Goal: Task Accomplishment & Management: Complete application form

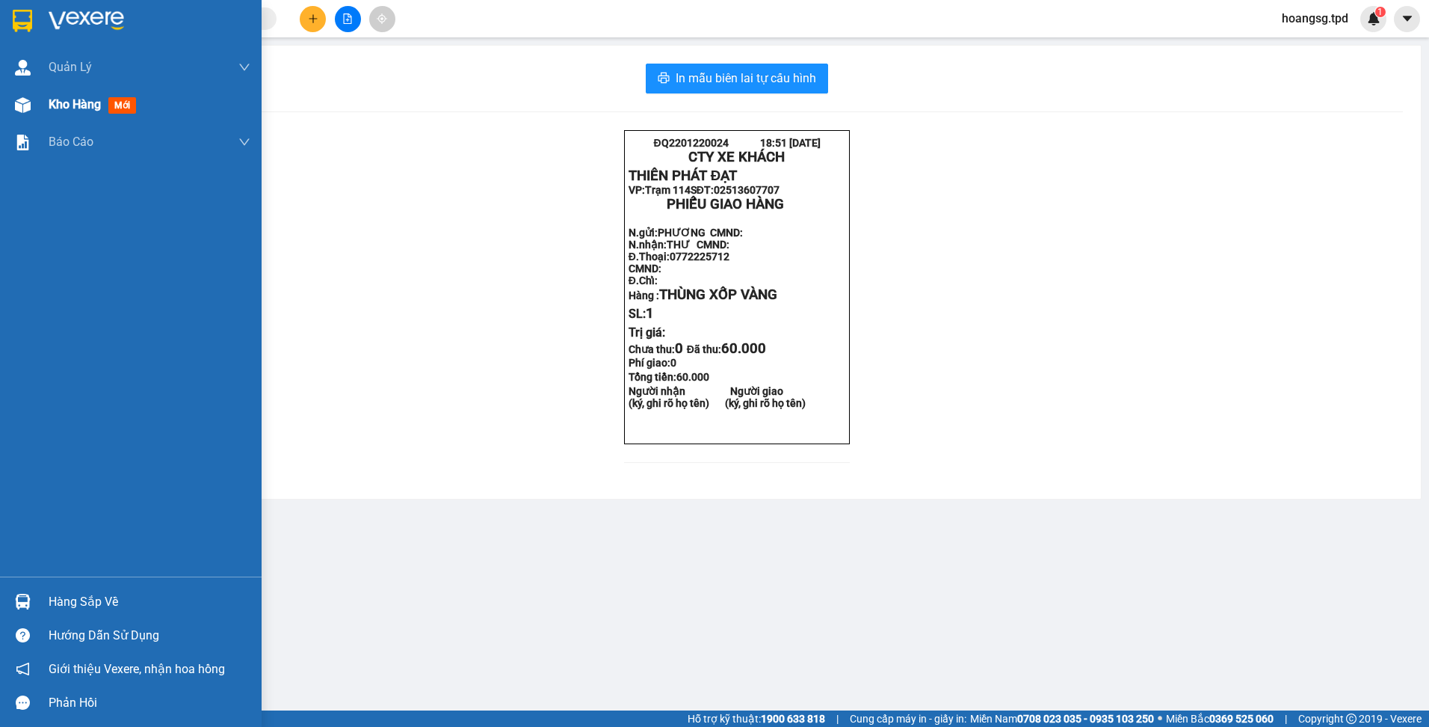
click at [52, 102] on span "Kho hàng" at bounding box center [75, 104] width 52 height 14
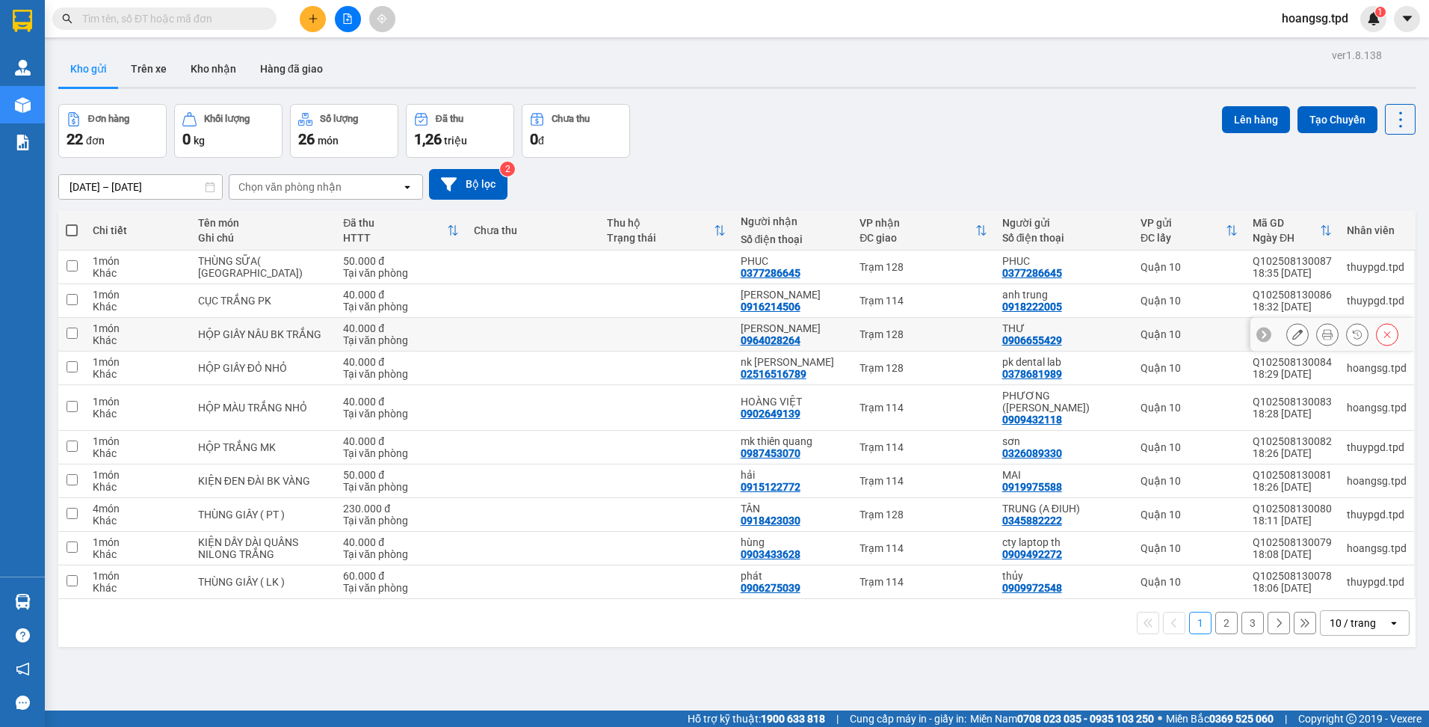
scroll to position [69, 0]
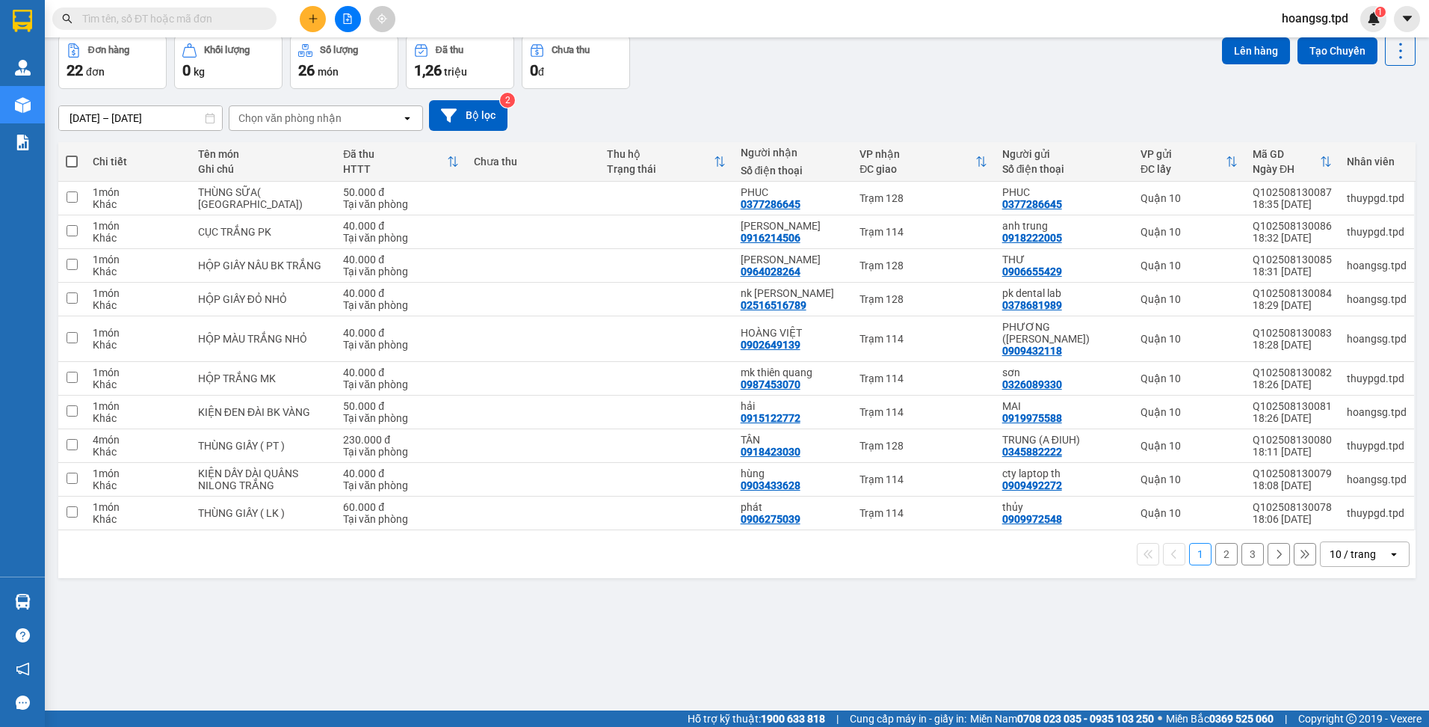
click at [1334, 551] on div "10 / trang" at bounding box center [1353, 553] width 46 height 15
click at [1330, 511] on div "100 / trang" at bounding box center [1354, 521] width 90 height 27
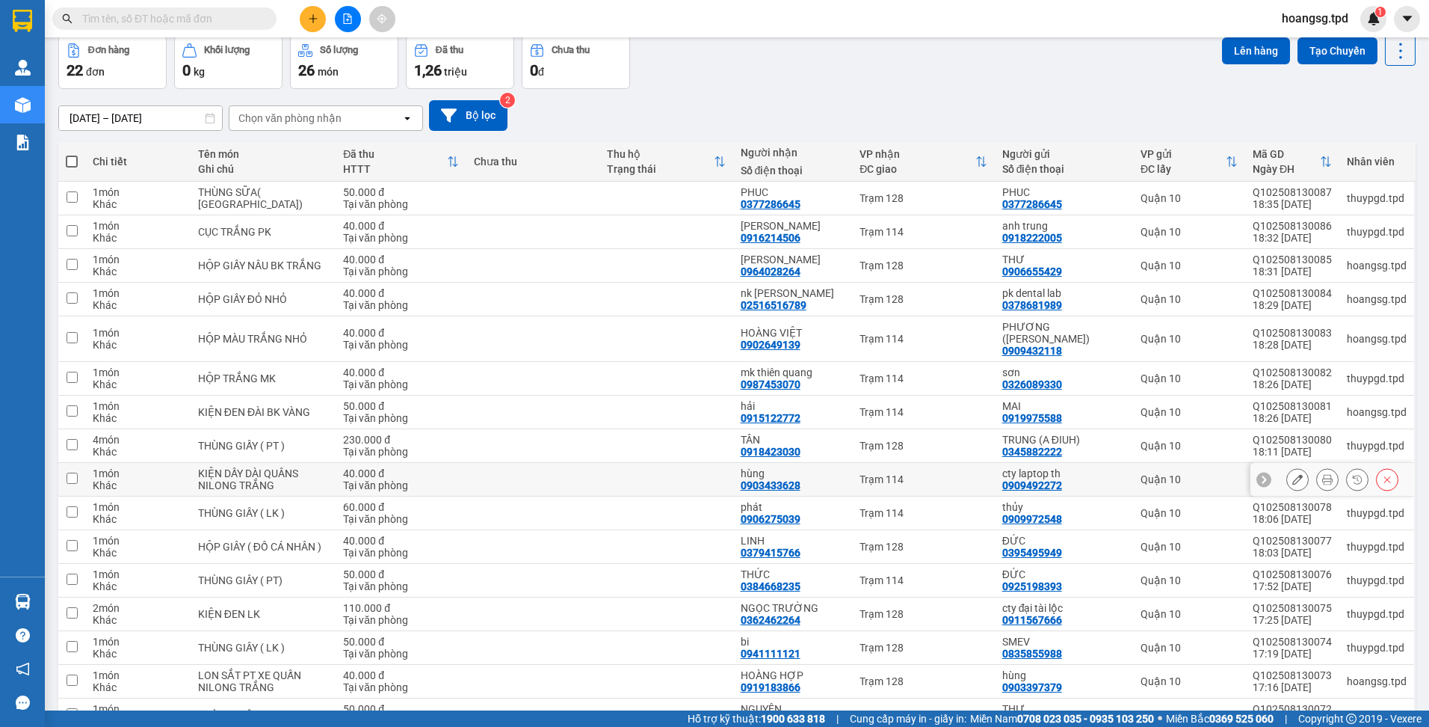
scroll to position [366, 0]
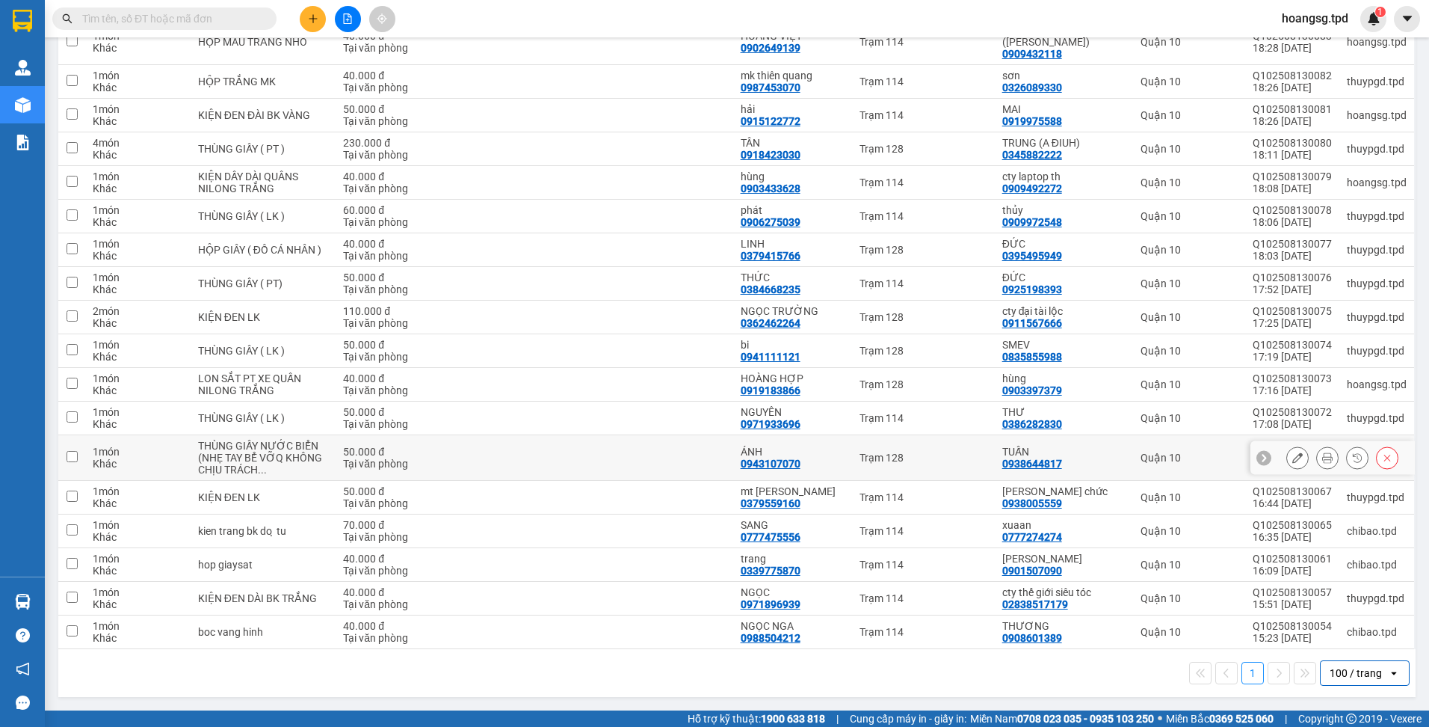
click at [829, 469] on div "ÁNH 0943107070" at bounding box center [793, 457] width 105 height 24
checkbox input "true"
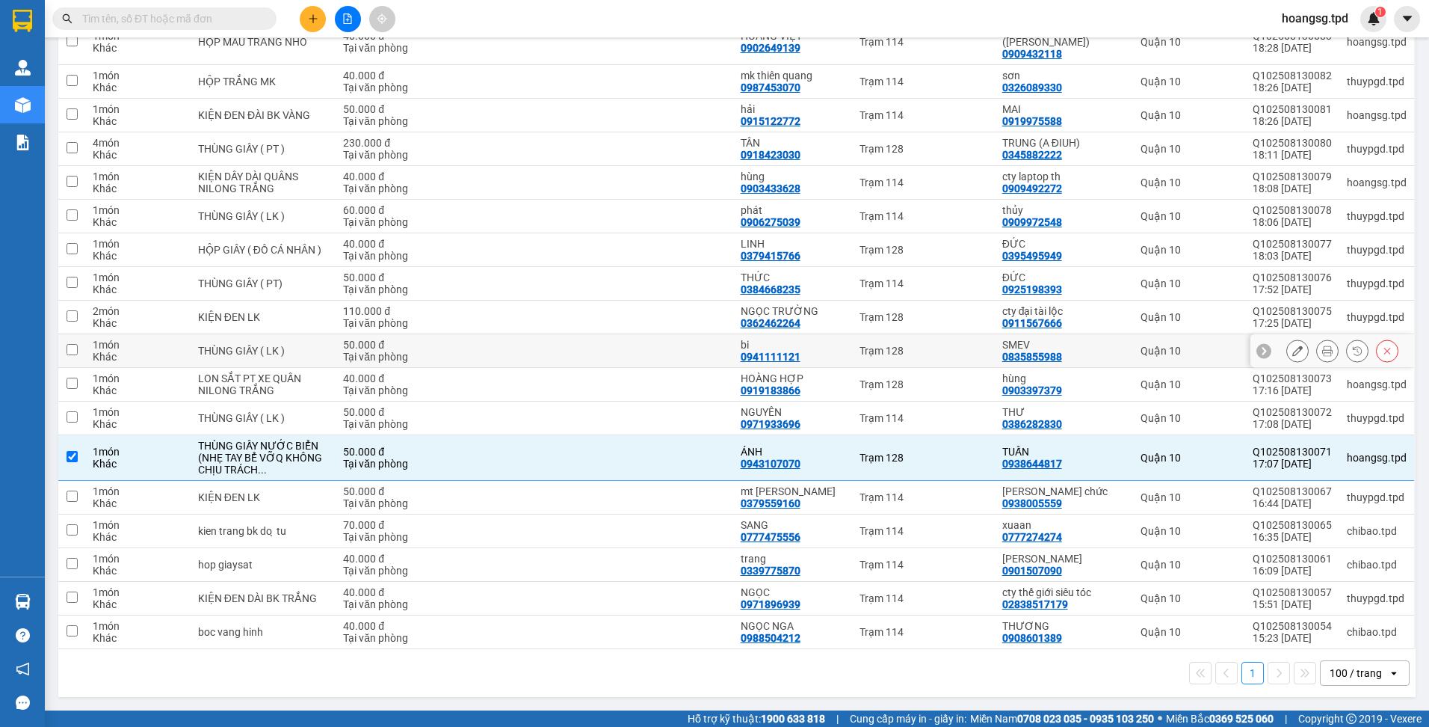
click at [860, 350] on div "Trạm 128" at bounding box center [924, 351] width 128 height 12
checkbox input "true"
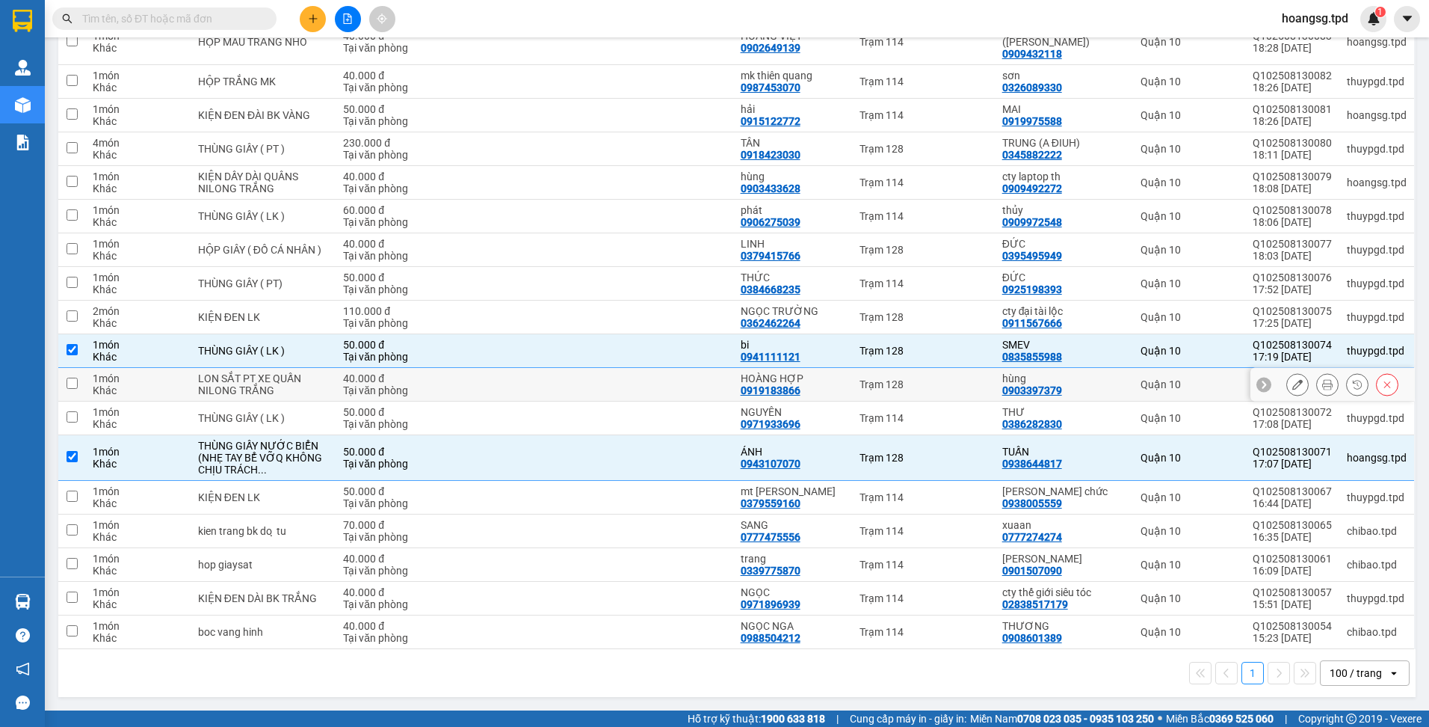
click at [838, 377] on div "HOÀNG HỢP" at bounding box center [793, 378] width 105 height 12
checkbox input "true"
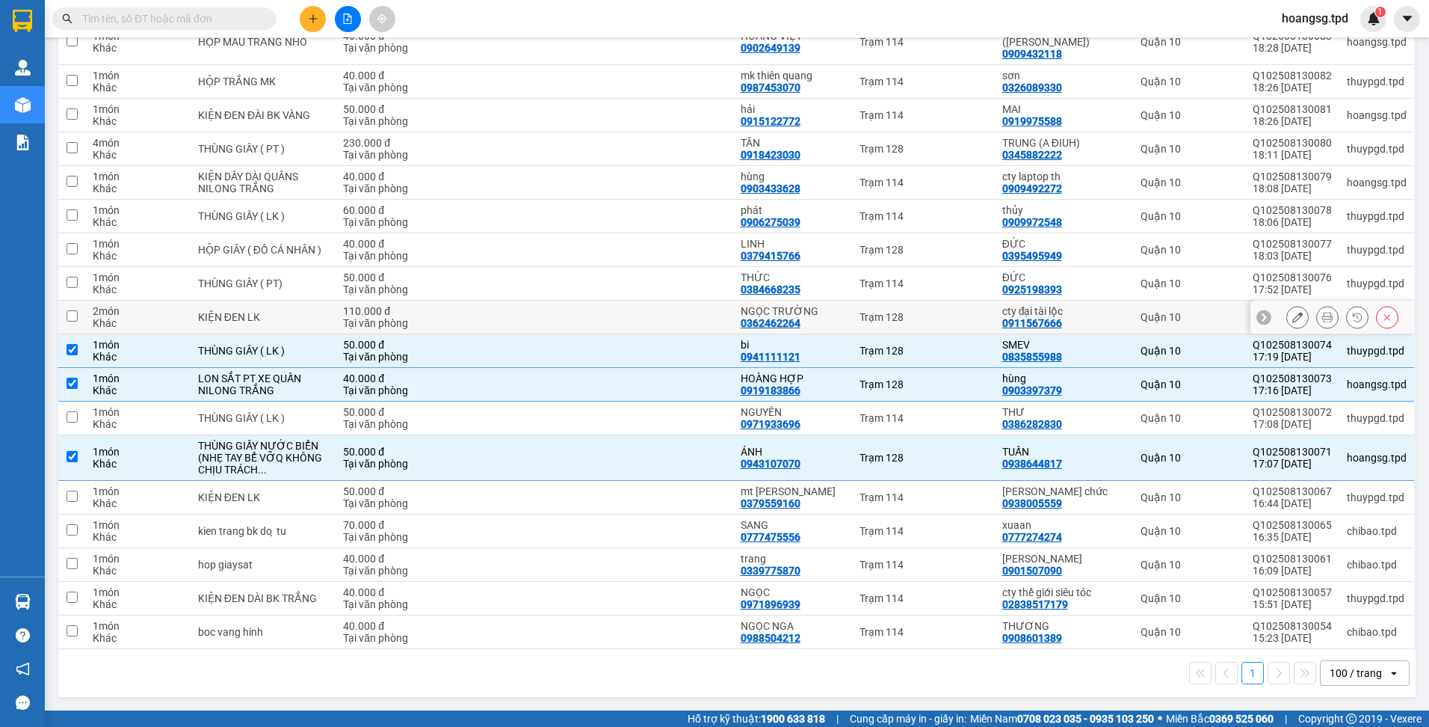
click at [838, 324] on div "NGỌC TRƯỜNG 0362462264" at bounding box center [793, 317] width 105 height 24
checkbox input "true"
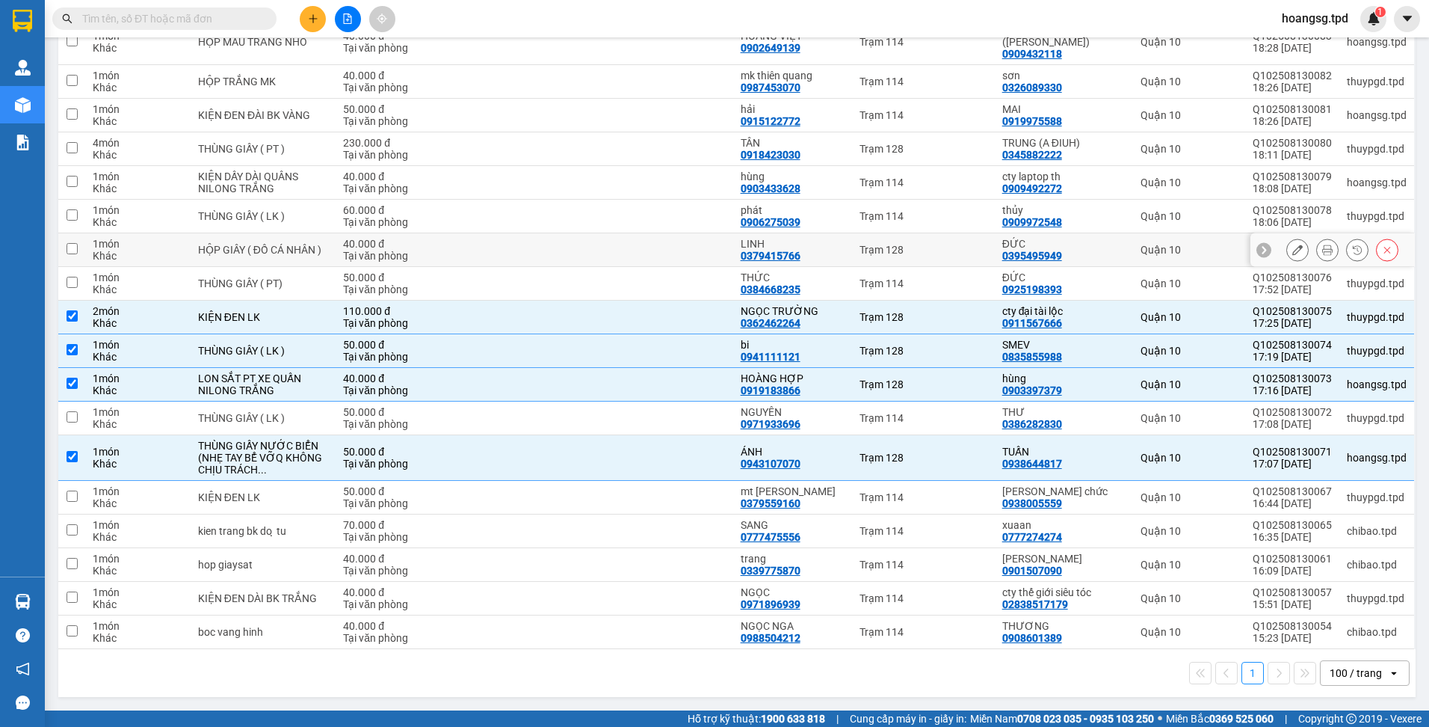
click at [813, 247] on div "LINH" at bounding box center [793, 244] width 105 height 12
checkbox input "true"
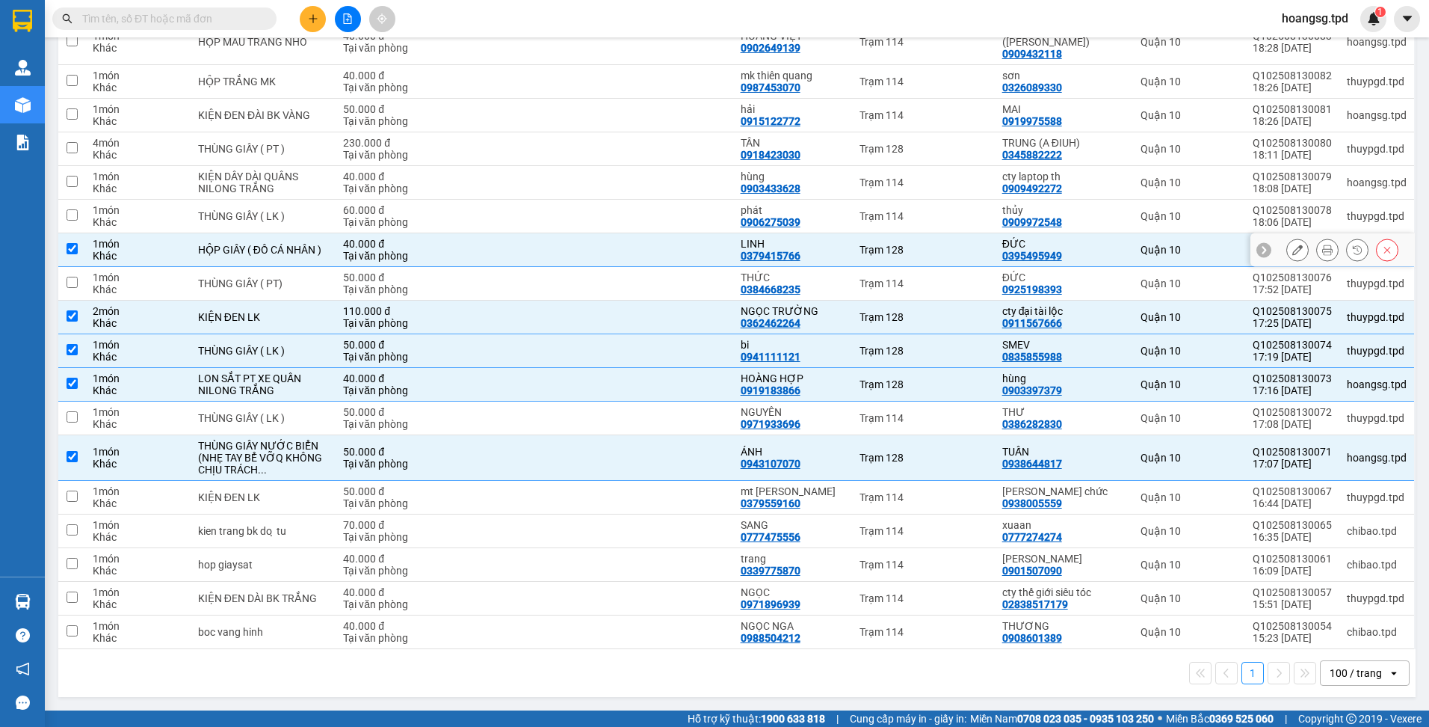
scroll to position [291, 0]
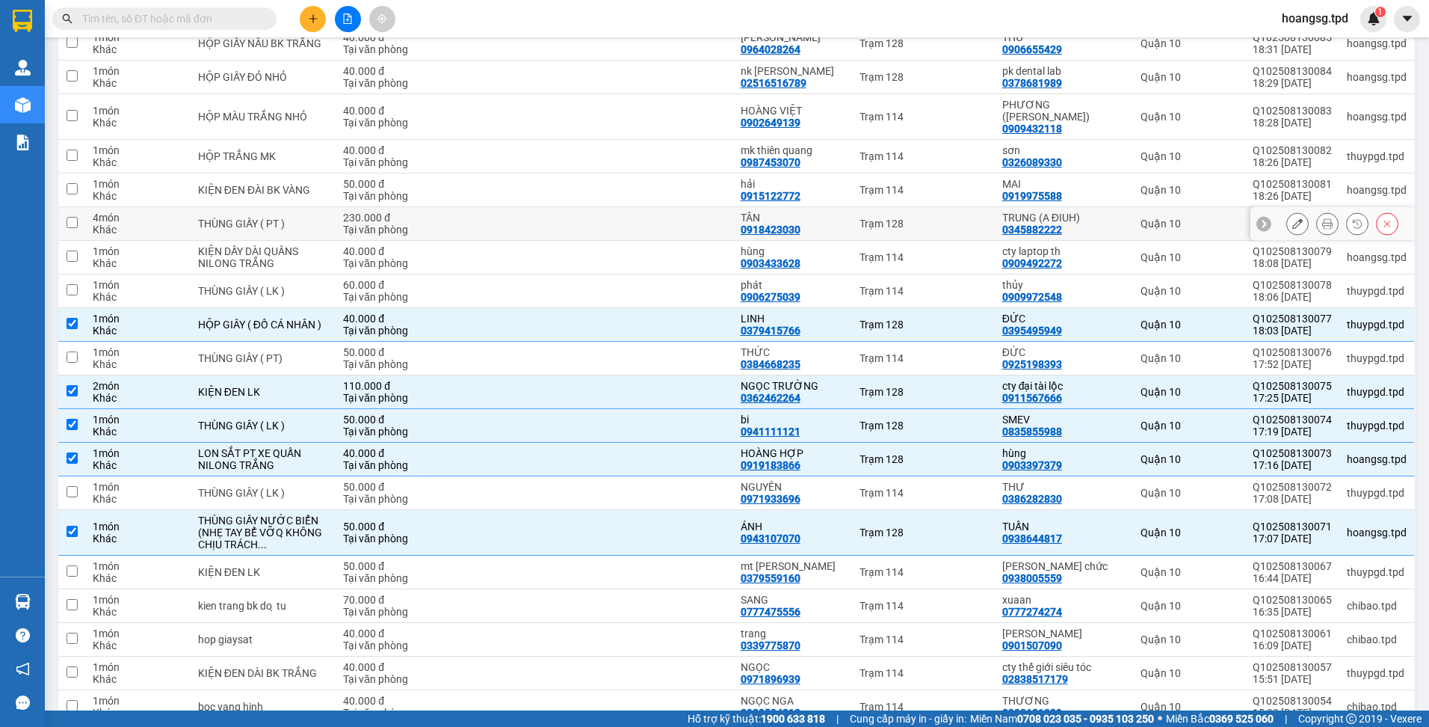
click at [1203, 224] on div "Quận 10" at bounding box center [1189, 224] width 97 height 12
checkbox input "true"
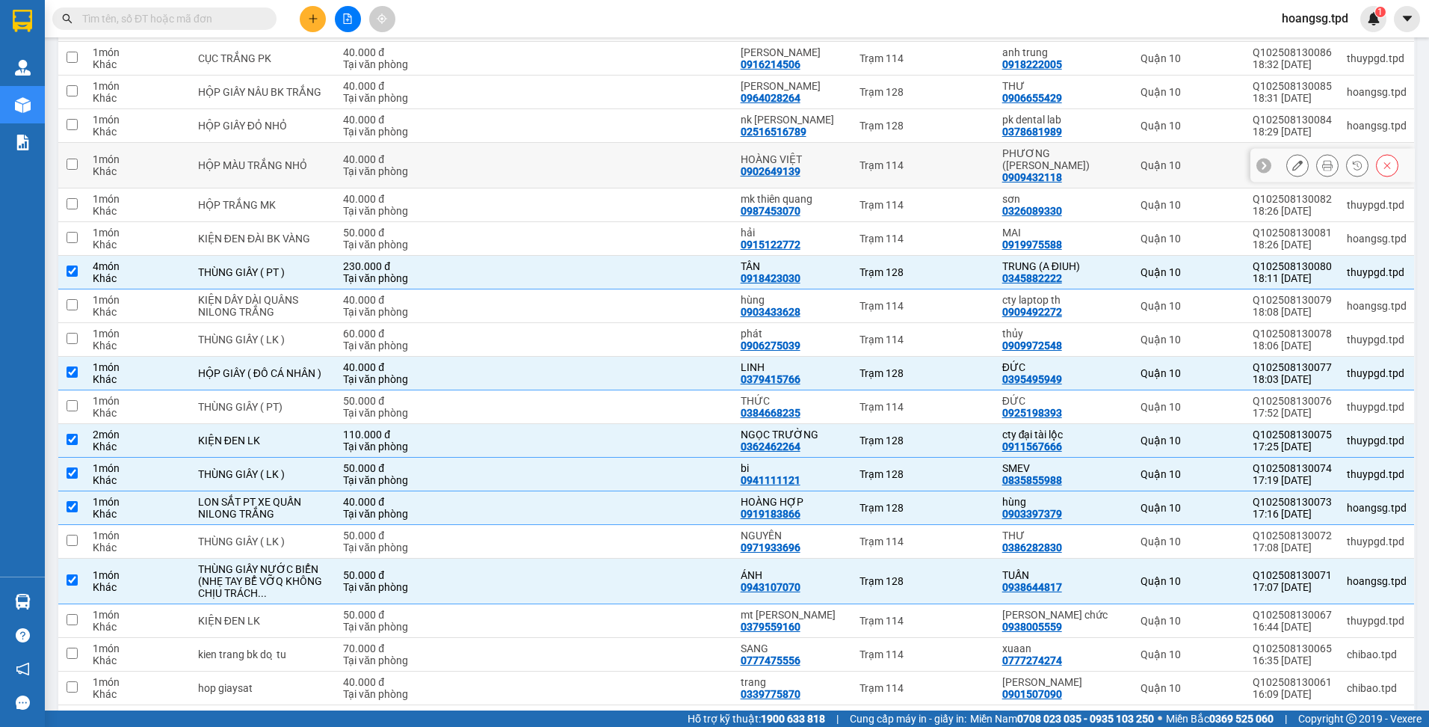
scroll to position [141, 0]
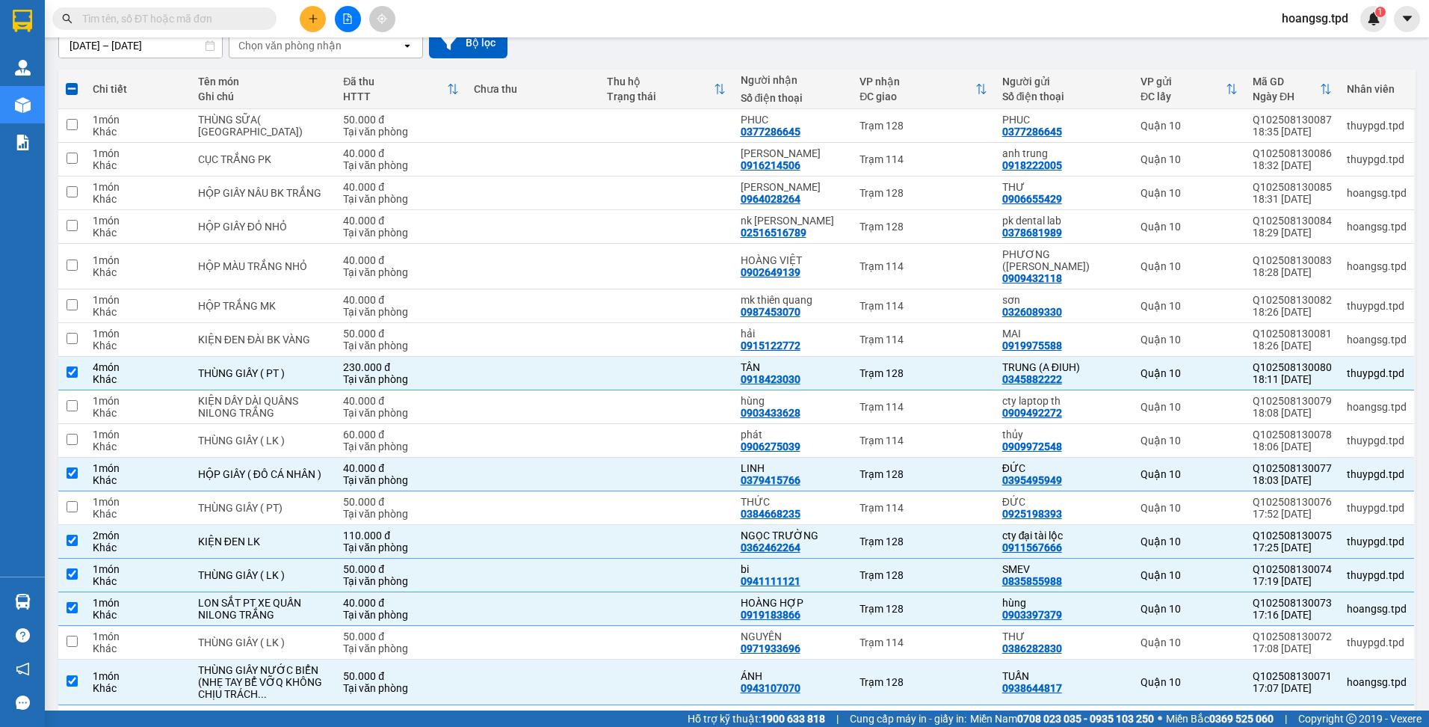
click at [315, 17] on icon "plus" at bounding box center [313, 18] width 10 height 10
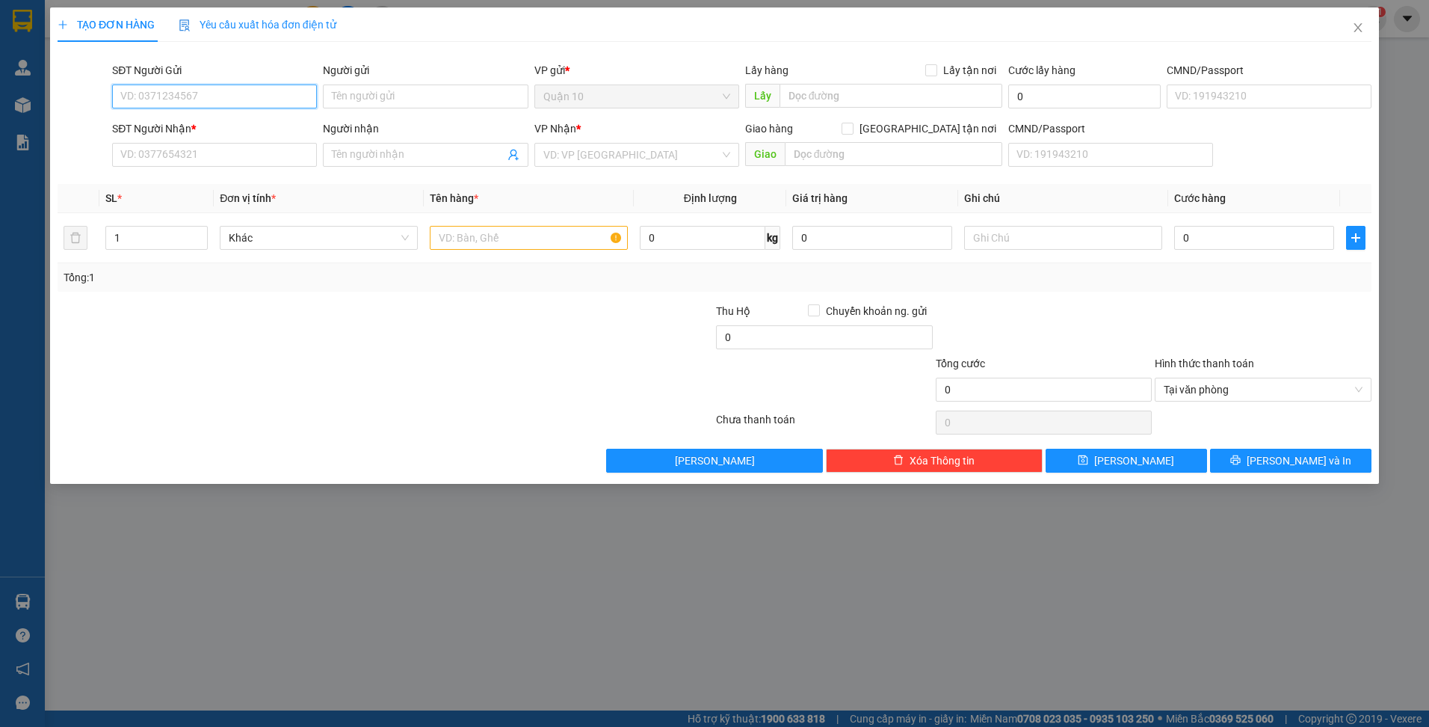
click at [229, 90] on input "SĐT Người Gửi" at bounding box center [214, 96] width 205 height 24
type input "0327868880"
click at [343, 96] on input "Người gửi" at bounding box center [425, 96] width 205 height 24
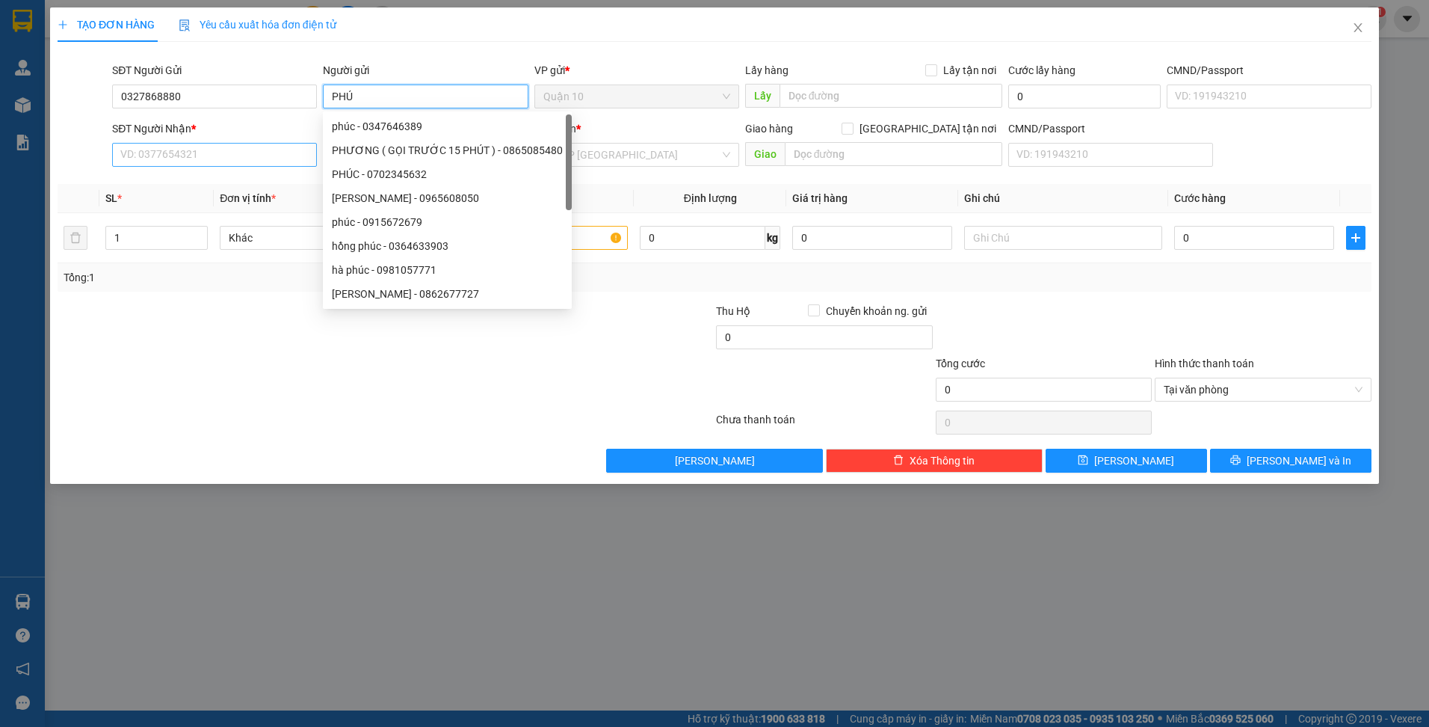
type input "PHÚ"
click at [214, 152] on input "SĐT Người Nhận *" at bounding box center [214, 155] width 205 height 24
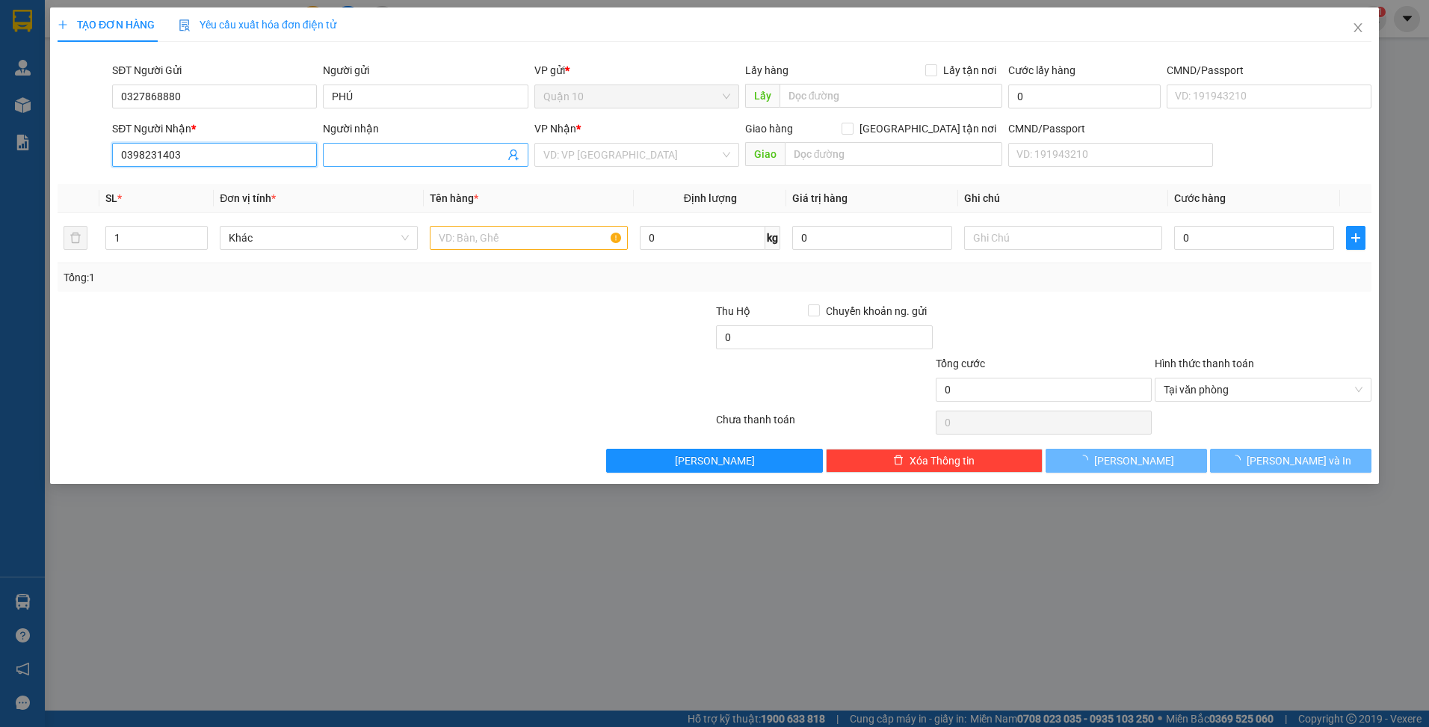
type input "0398231403"
click at [454, 153] on input "Người nhận" at bounding box center [418, 155] width 172 height 16
type input "QUANG"
click at [599, 153] on input "search" at bounding box center [631, 155] width 176 height 22
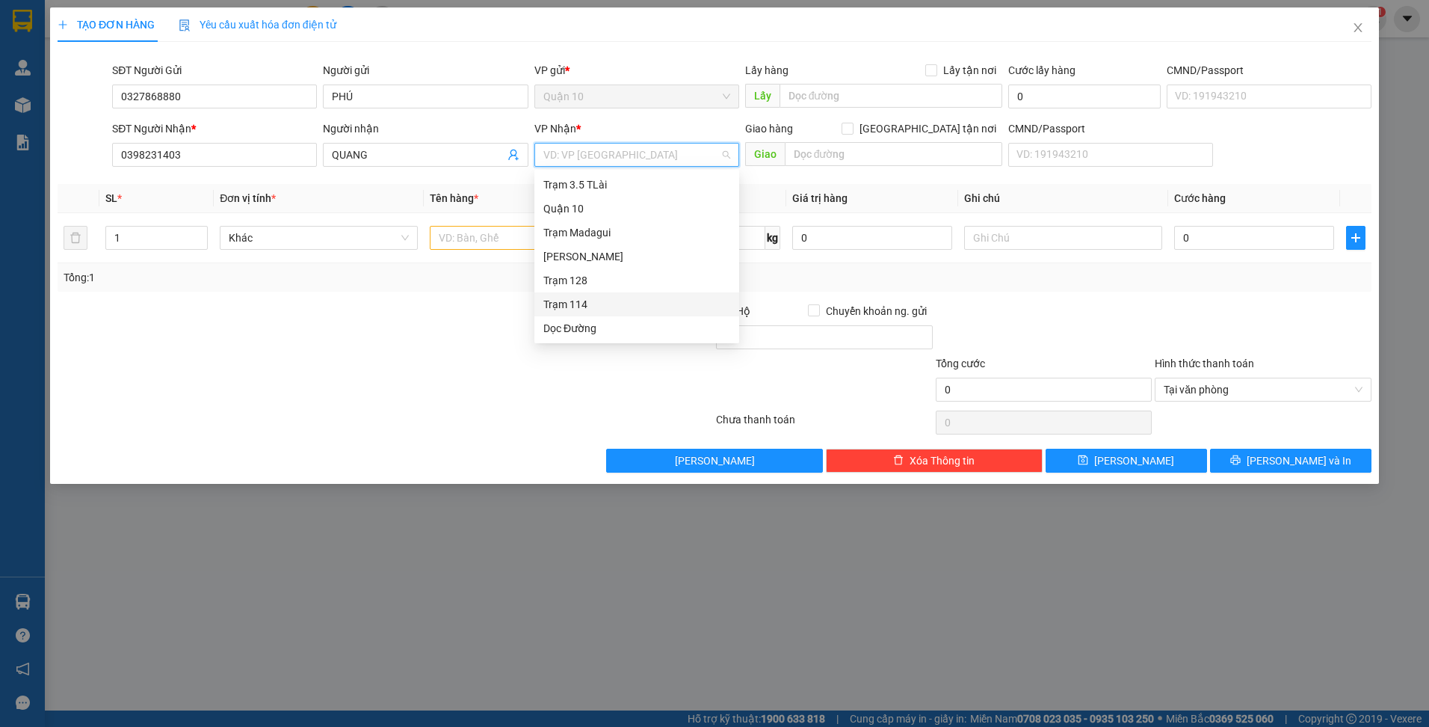
click at [587, 303] on div "Trạm 114" at bounding box center [636, 304] width 187 height 16
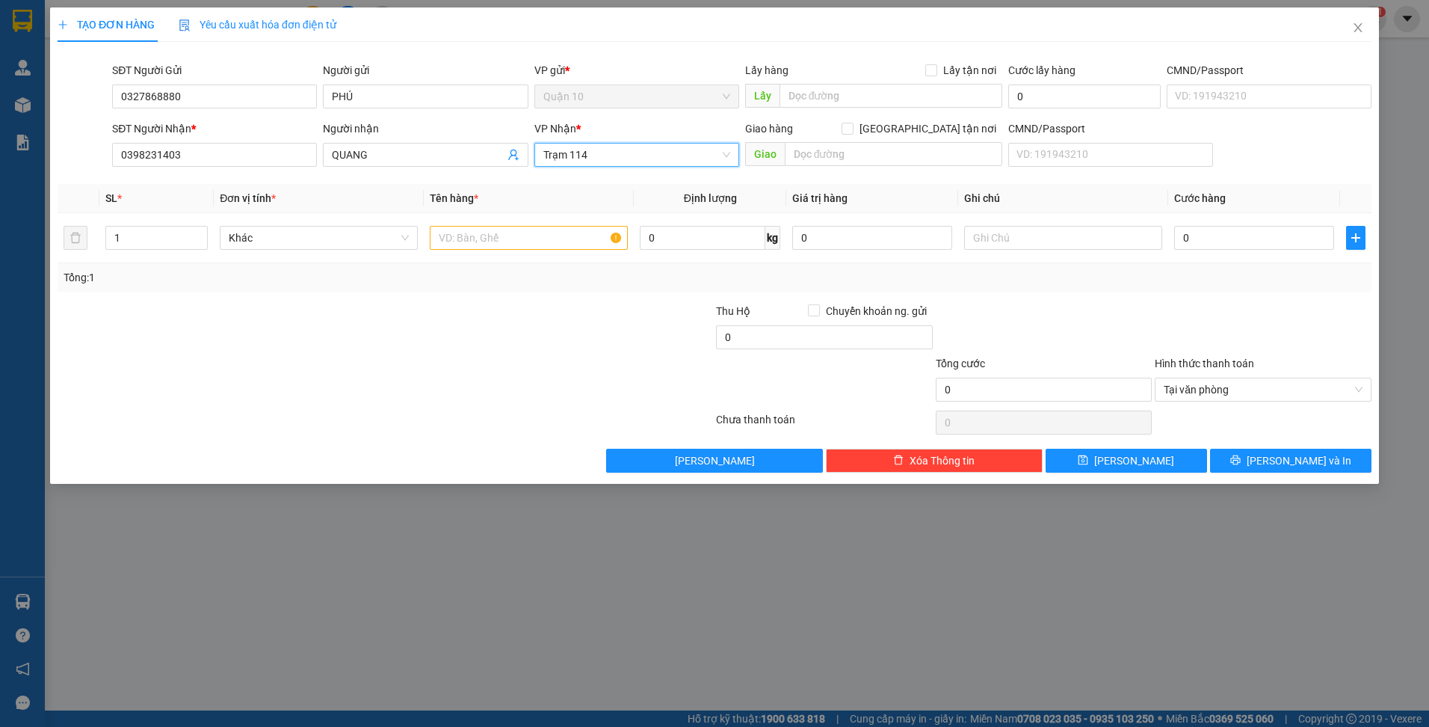
click at [602, 150] on span "Trạm 114" at bounding box center [636, 155] width 187 height 22
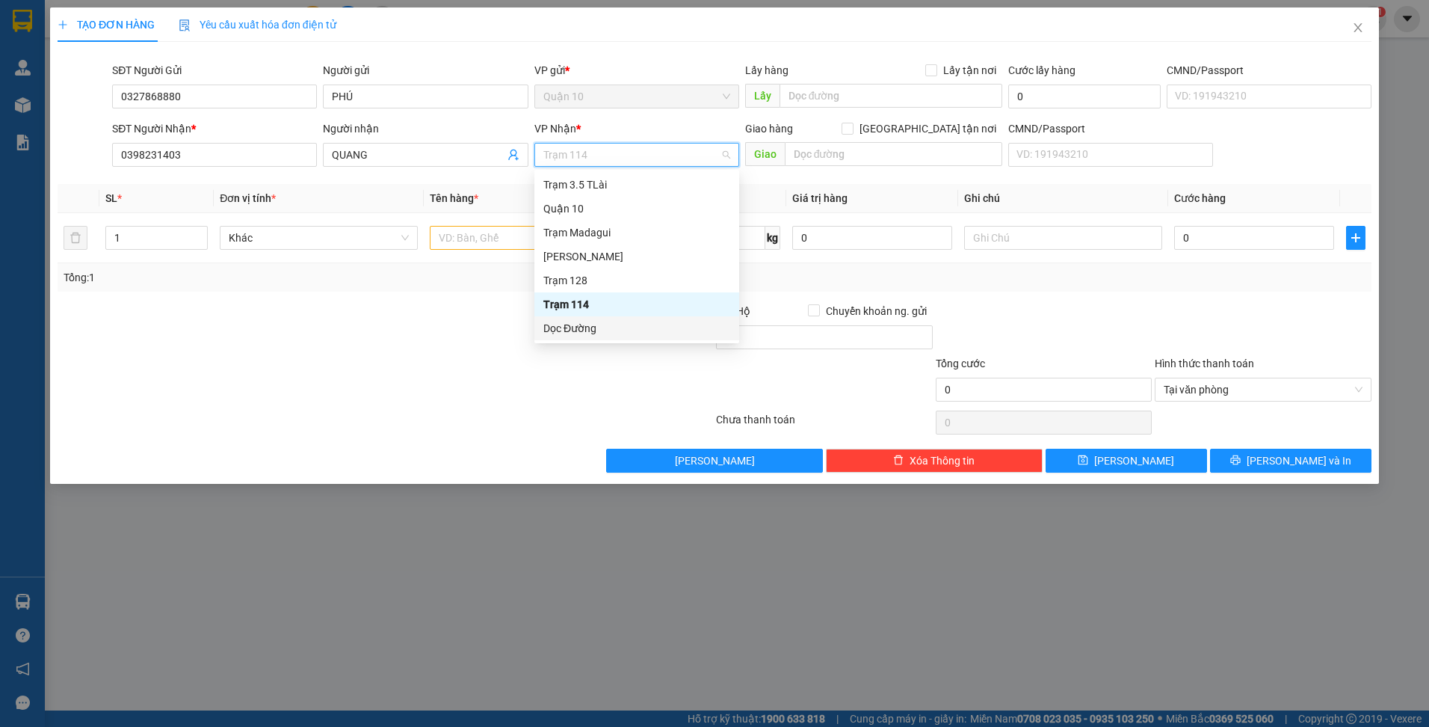
drag, startPoint x: 584, startPoint y: 318, endPoint x: 588, endPoint y: 327, distance: 10.0
click at [584, 320] on div "Dọc Đường" at bounding box center [636, 328] width 205 height 24
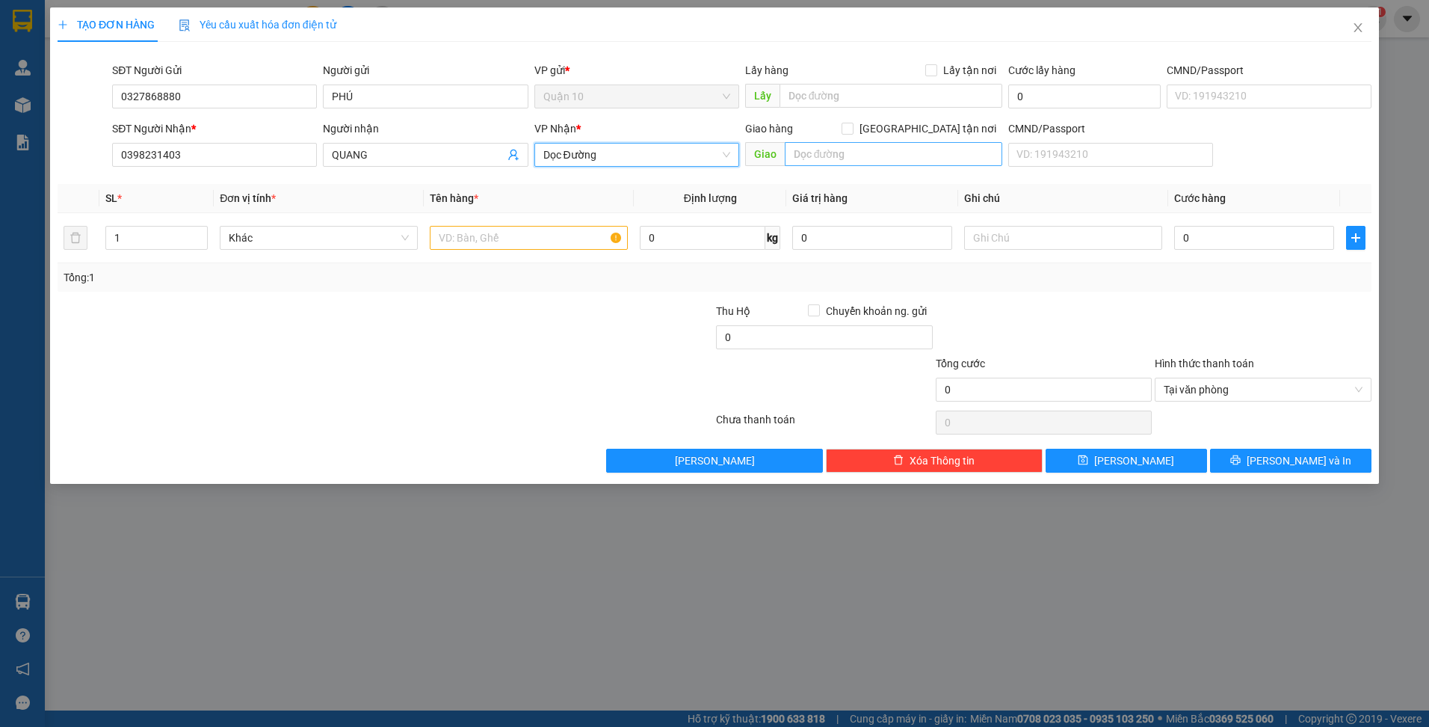
drag, startPoint x: 807, startPoint y: 141, endPoint x: 809, endPoint y: 150, distance: 9.8
click at [808, 143] on div "Giao hàng [GEOGRAPHIC_DATA] tận nơi [GEOGRAPHIC_DATA]" at bounding box center [874, 146] width 258 height 52
click at [809, 152] on input "text" at bounding box center [894, 154] width 218 height 24
click at [328, 232] on span "Khác" at bounding box center [319, 237] width 180 height 22
type input "114"
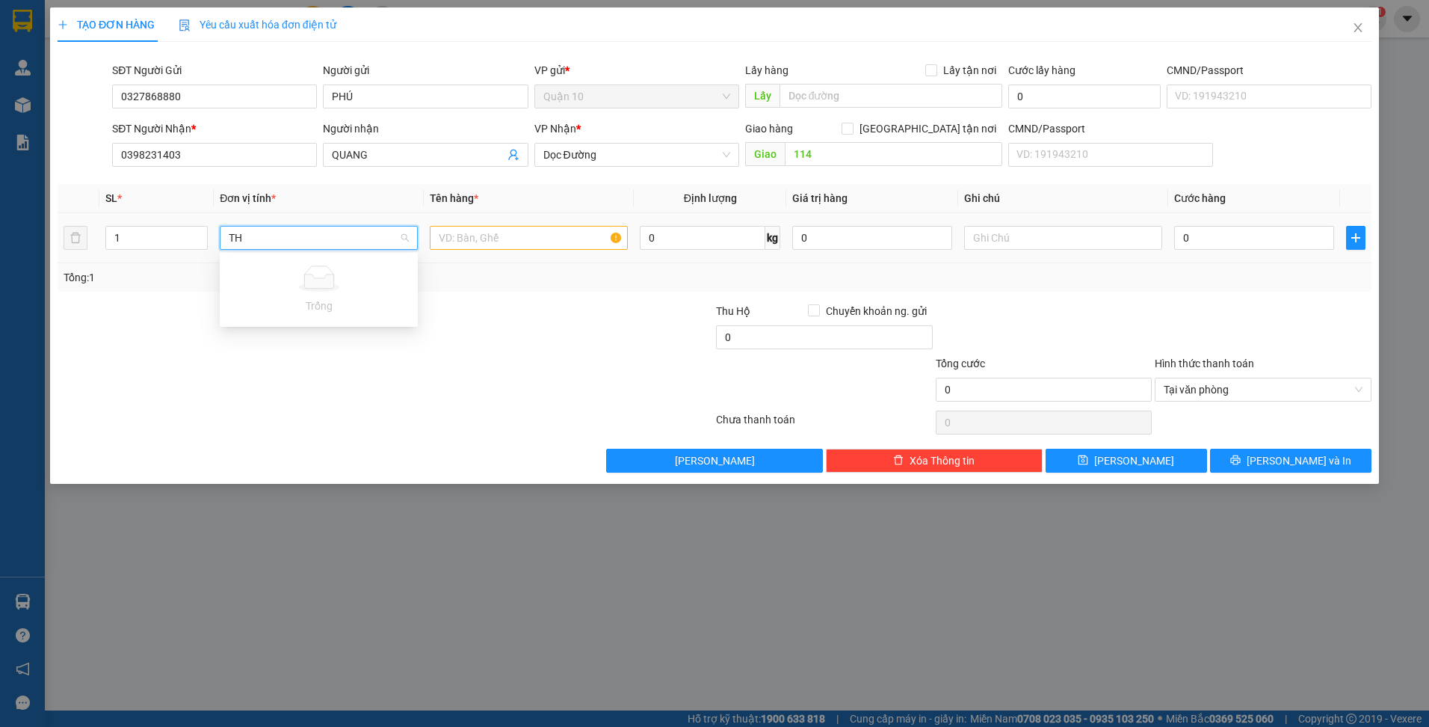
type input "T"
click at [494, 384] on div "Tổng cước 0 Hình thức thanh toán Tại văn phòng" at bounding box center [714, 381] width 1317 height 52
click at [494, 384] on div at bounding box center [275, 381] width 439 height 52
click at [511, 235] on input "text" at bounding box center [529, 238] width 198 height 24
type input "THÙNG GIÂY ( ĐỒ ĂN )"
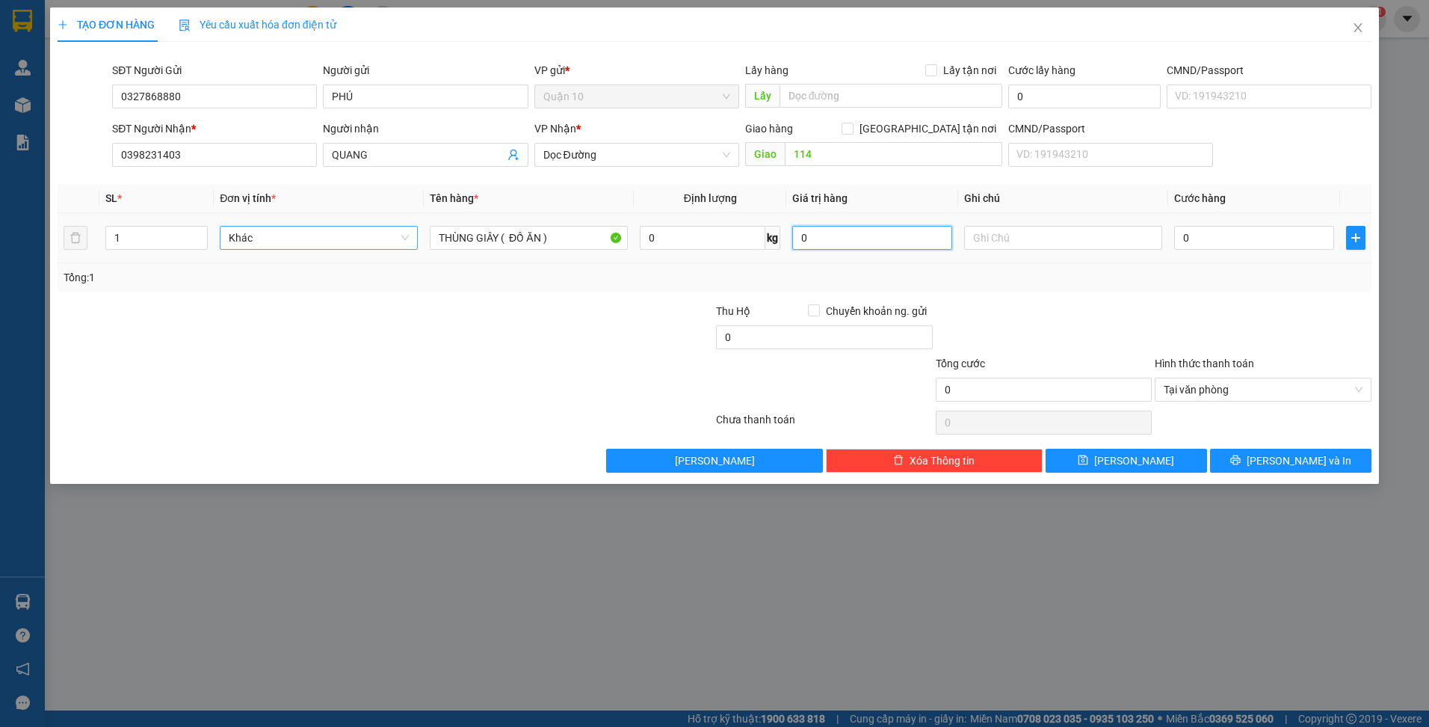
click at [849, 232] on input "0" at bounding box center [872, 238] width 160 height 24
type input "500.000"
drag, startPoint x: 1224, startPoint y: 244, endPoint x: 1215, endPoint y: 240, distance: 10.0
click at [1223, 244] on input "0" at bounding box center [1254, 238] width 160 height 24
type input "5"
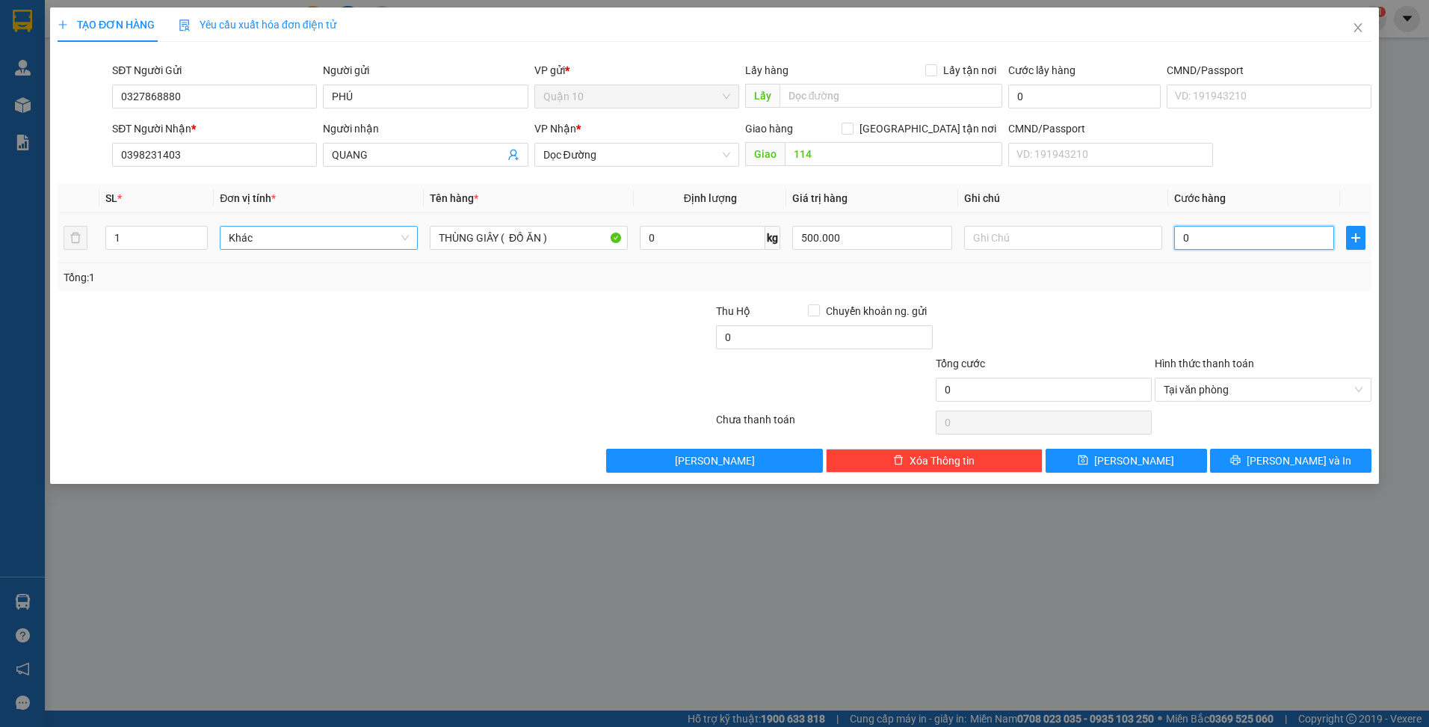
type input "5"
type input "50"
type input "500"
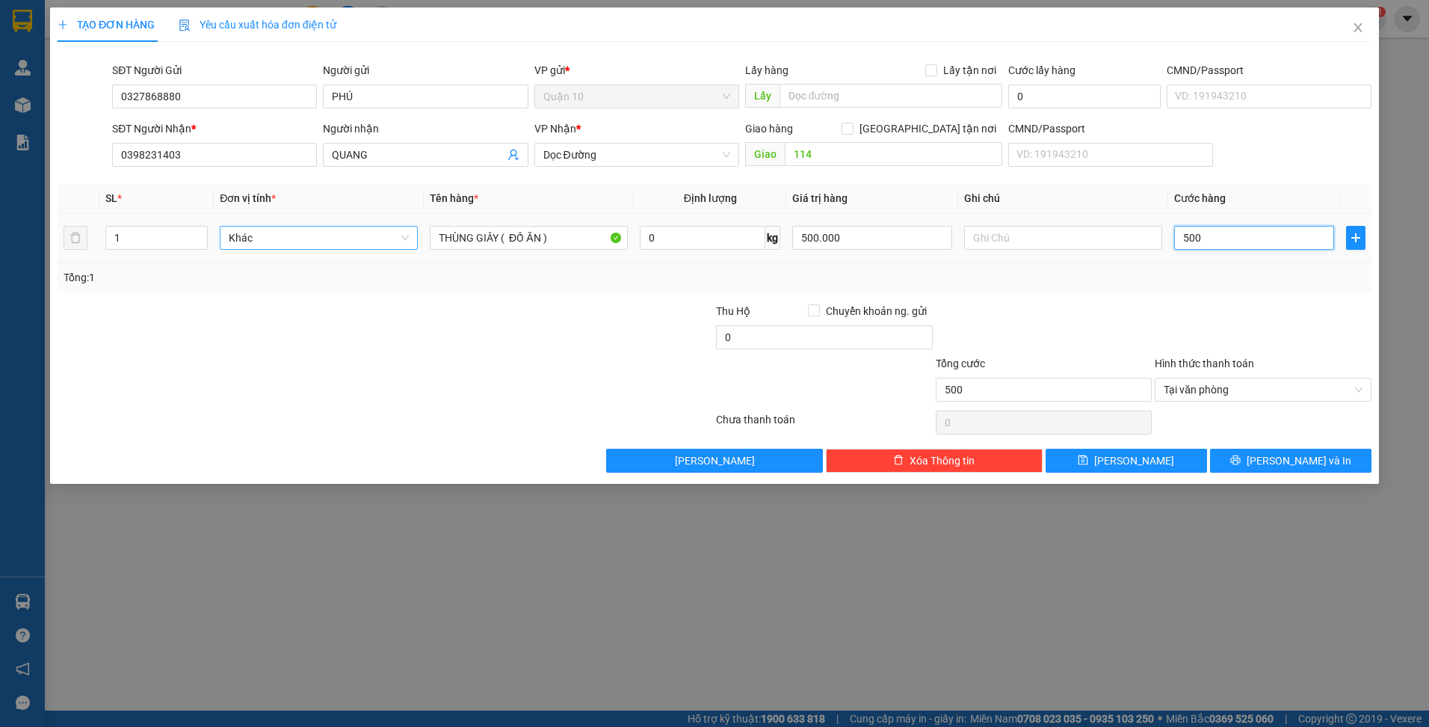
type input "5.000"
type input "50.000"
